Goal: Task Accomplishment & Management: Complete application form

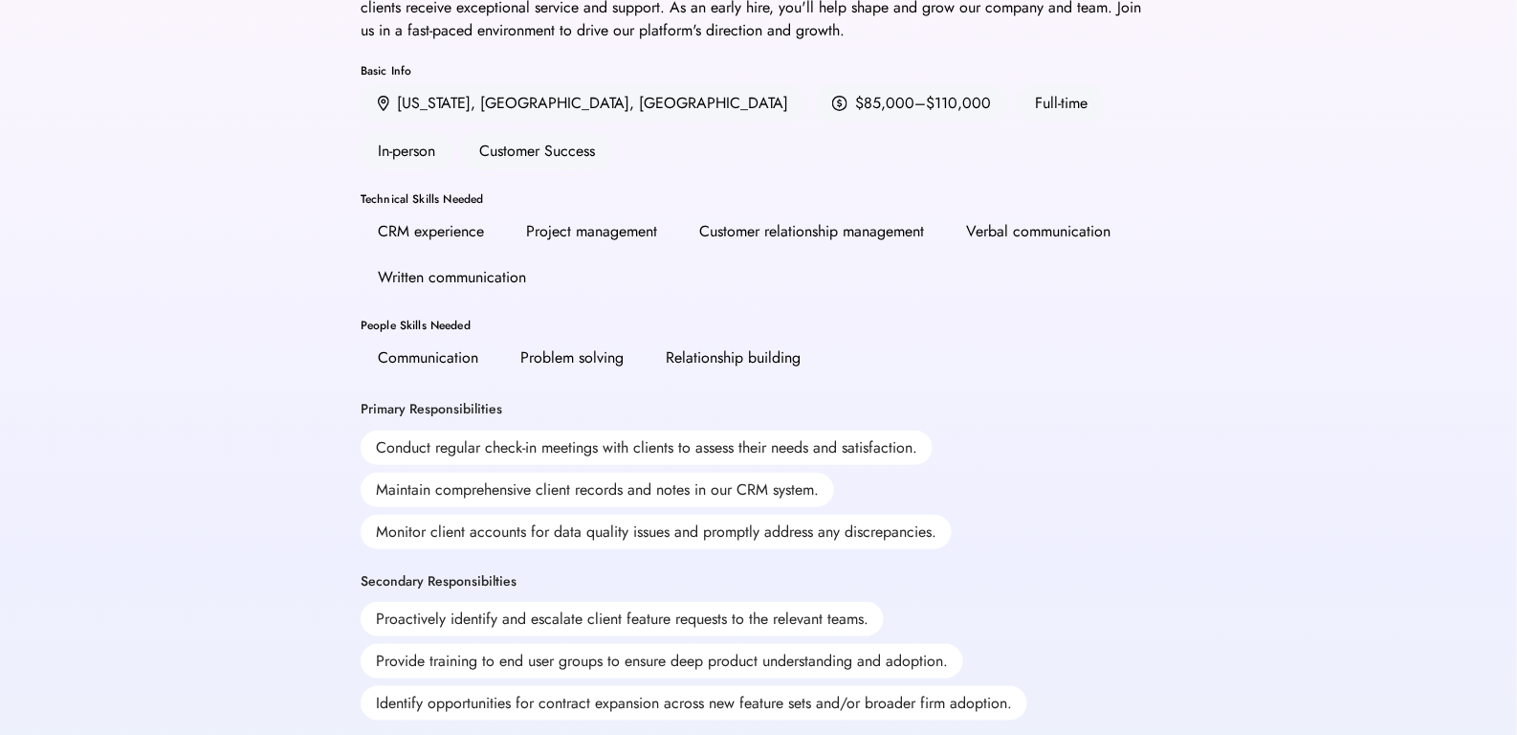
scroll to position [261, 0]
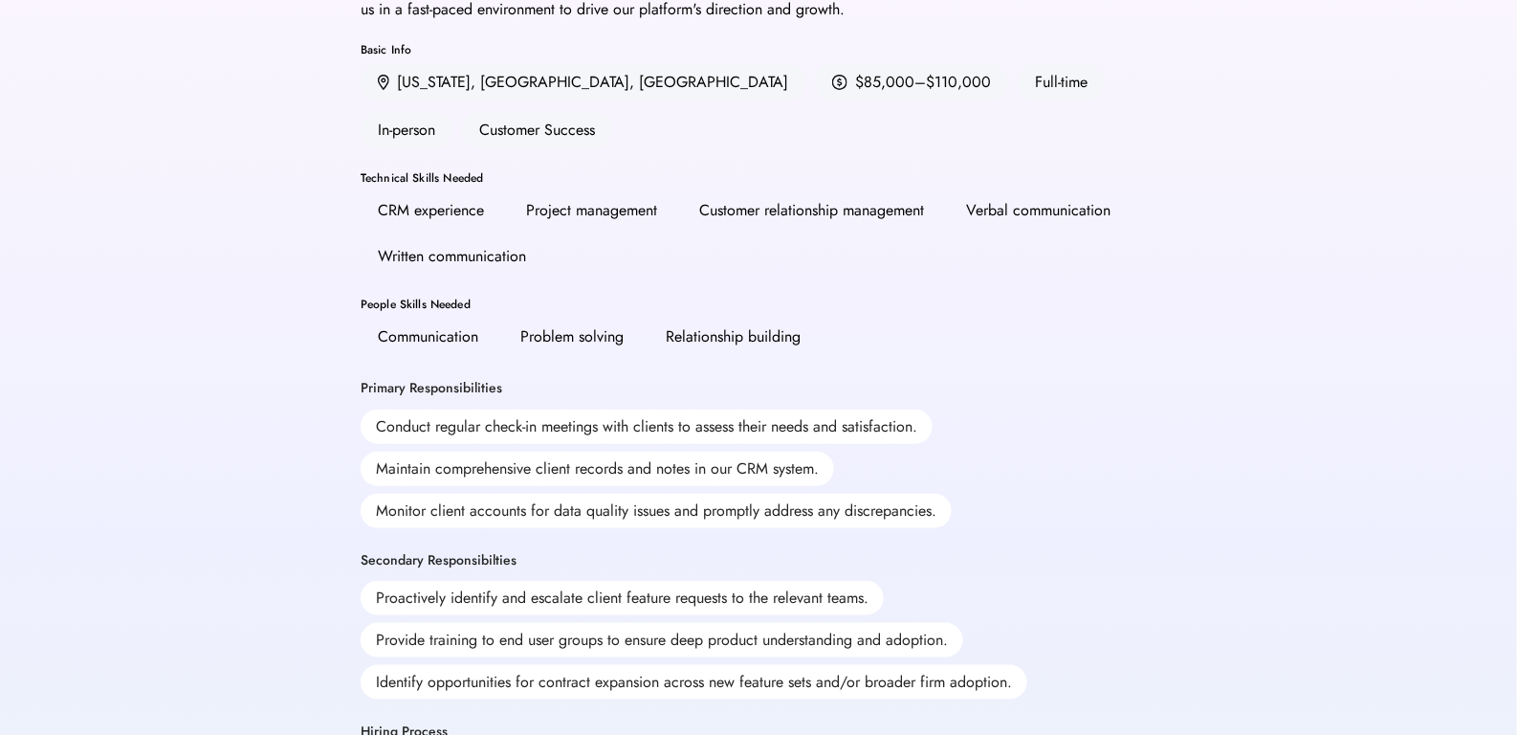
click at [713, 409] on div "Conduct regular check-in meetings with clients to assess their needs and satisf…" at bounding box center [647, 426] width 572 height 34
click at [694, 452] on div "Maintain comprehensive client records and notes in our CRM system." at bounding box center [598, 469] width 474 height 34
click at [697, 494] on div "Monitor client accounts for data quality issues and promptly address any discre…" at bounding box center [656, 511] width 591 height 34
click at [687, 494] on div "Monitor client accounts for data quality issues and promptly address any discre…" at bounding box center [656, 511] width 591 height 34
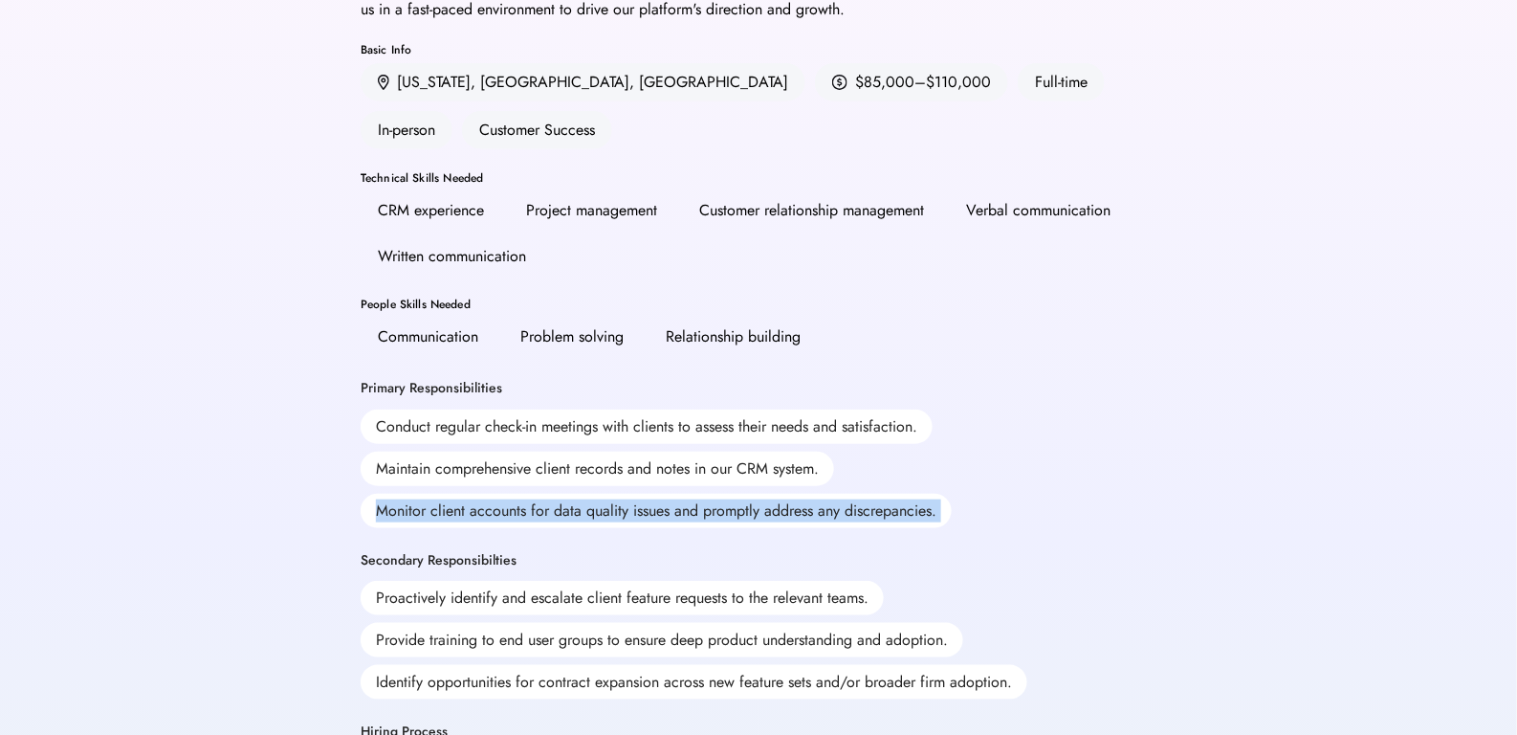
click at [687, 494] on div "Monitor client accounts for data quality issues and promptly address any discre…" at bounding box center [656, 511] width 591 height 34
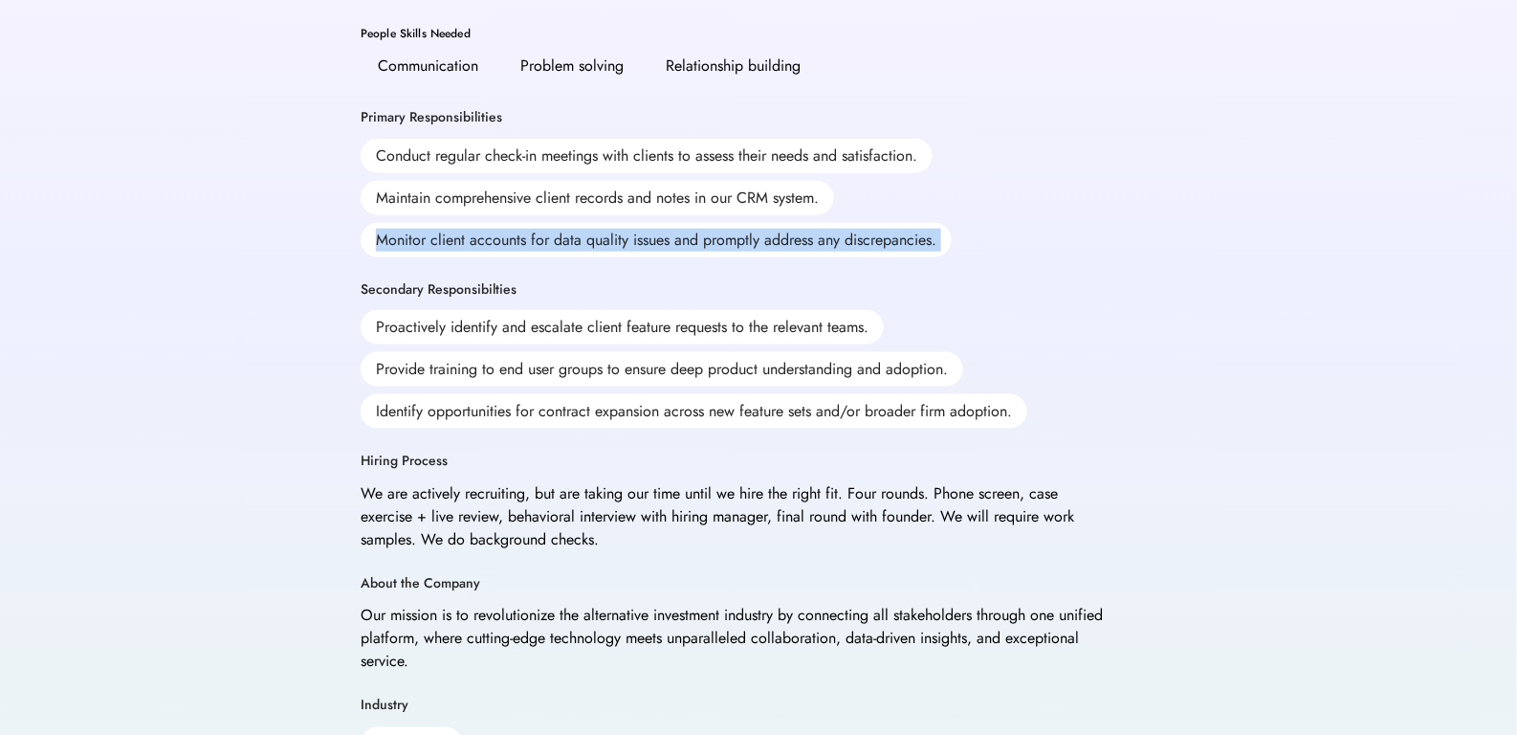
scroll to position [537, 0]
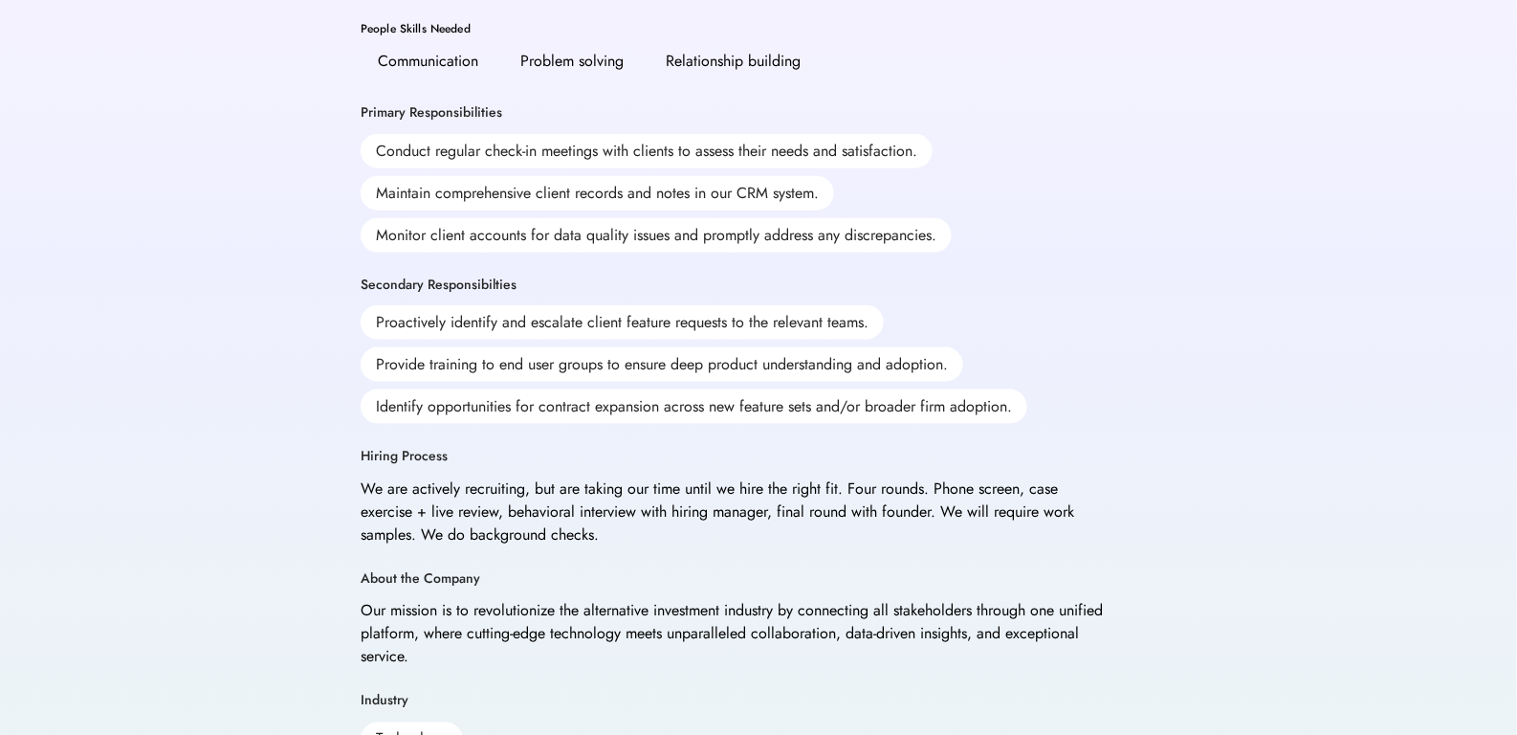
click at [687, 347] on div "Provide training to end user groups to ensure deep product understanding and ad…" at bounding box center [662, 364] width 603 height 34
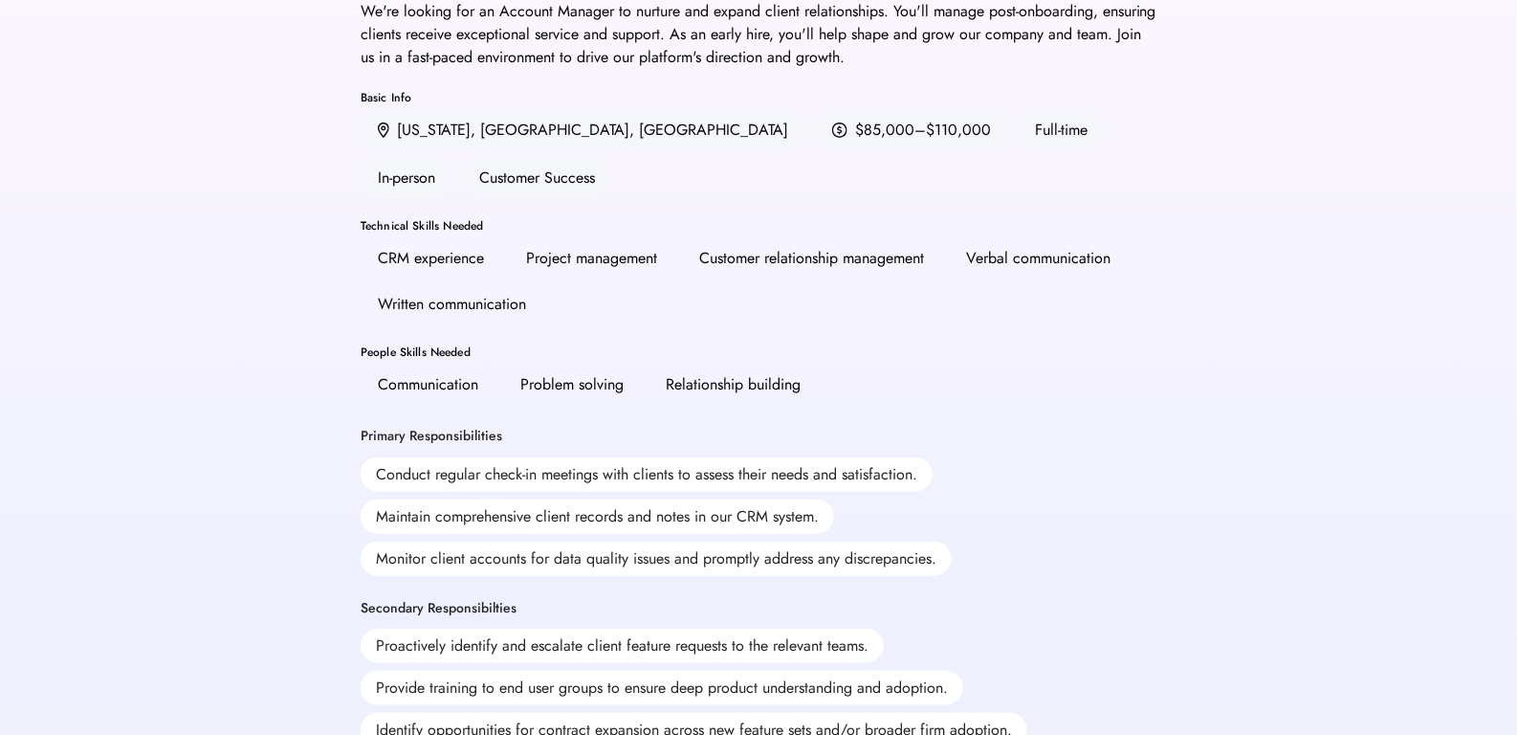
scroll to position [0, 0]
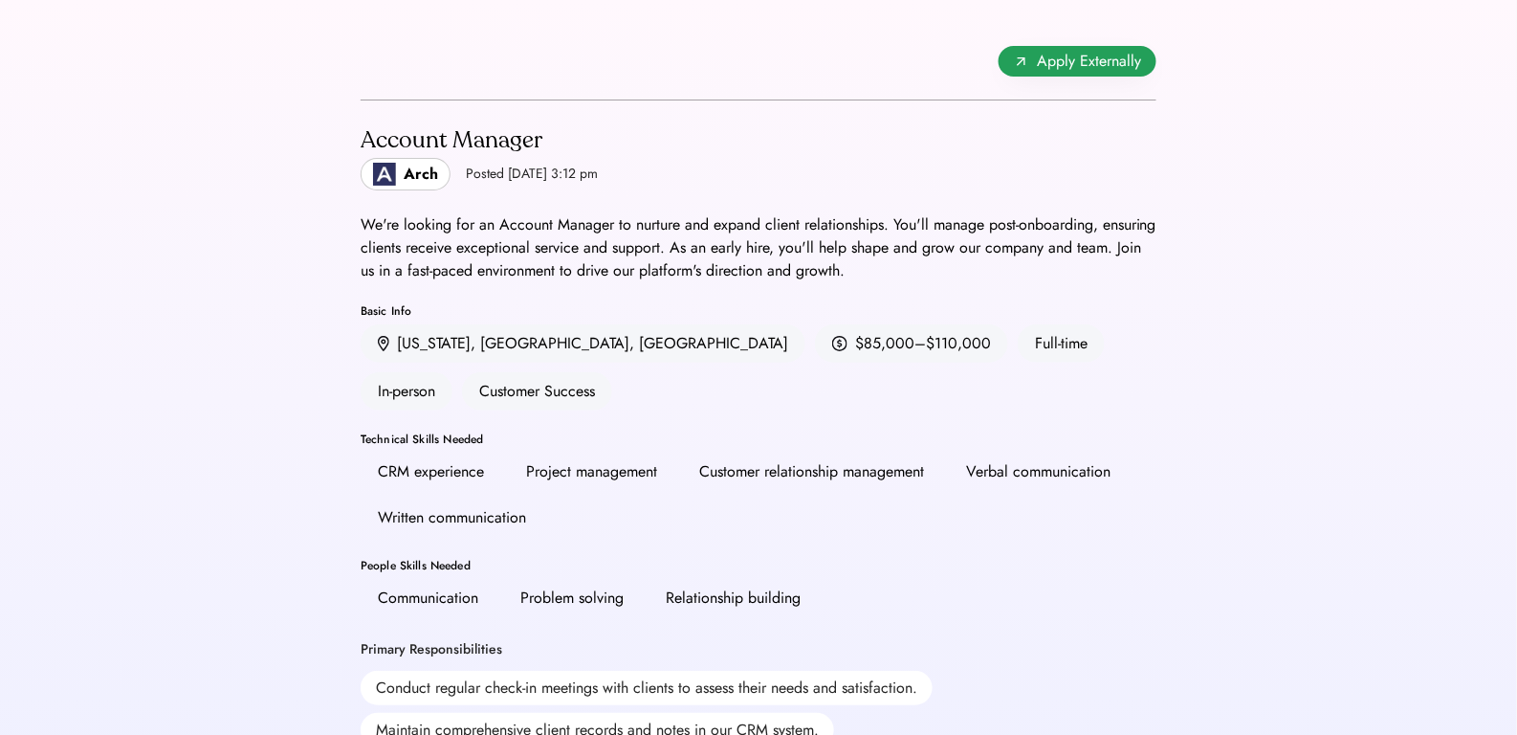
click at [1064, 55] on span "Apply Externally" at bounding box center [1089, 61] width 104 height 23
